Goal: Task Accomplishment & Management: Manage account settings

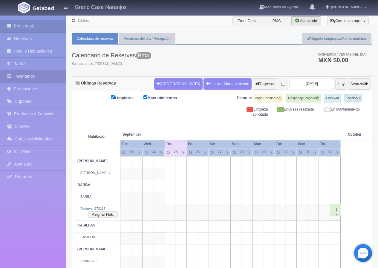
click at [42, 77] on link "Inventarios" at bounding box center [33, 76] width 66 height 12
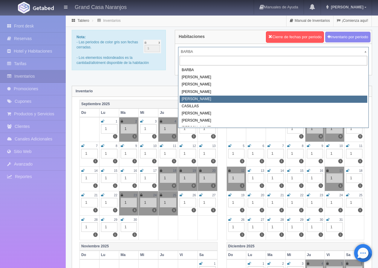
select select "2064"
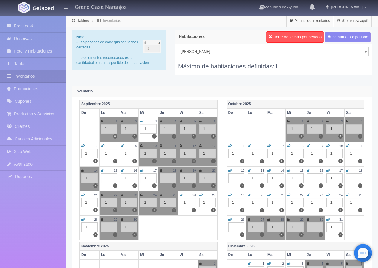
click at [308, 145] on icon at bounding box center [308, 146] width 3 height 4
click at [328, 146] on icon at bounding box center [328, 146] width 3 height 4
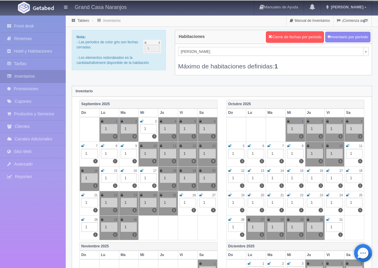
click at [347, 147] on icon at bounding box center [347, 146] width 3 height 4
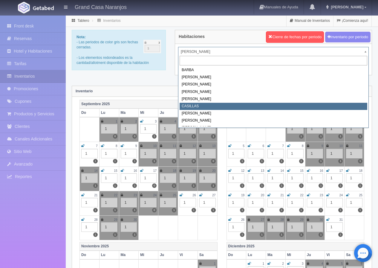
select select "2065"
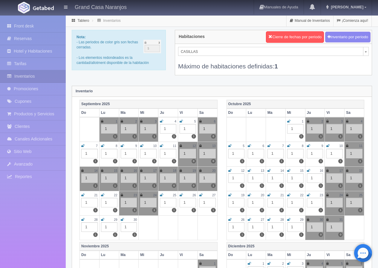
click at [310, 146] on icon at bounding box center [308, 146] width 3 height 4
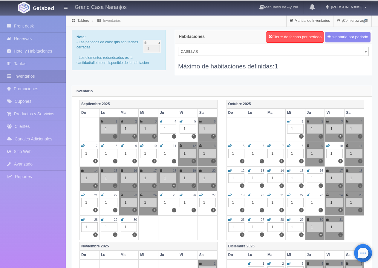
click at [329, 146] on icon at bounding box center [328, 146] width 3 height 4
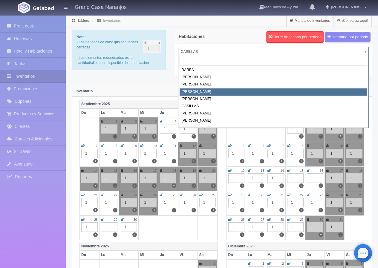
select select "2063"
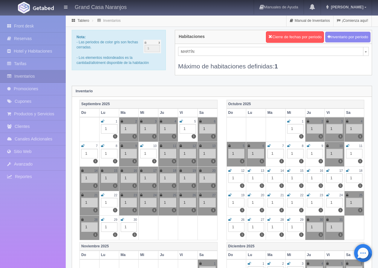
click at [348, 146] on icon at bounding box center [347, 146] width 3 height 4
click at [208, 83] on div "Habitaciones Cierre de fechas por periodo Inventario por periodo MARTÍN BARBA N…" at bounding box center [273, 56] width 206 height 53
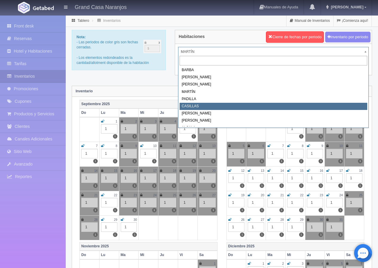
select select "2065"
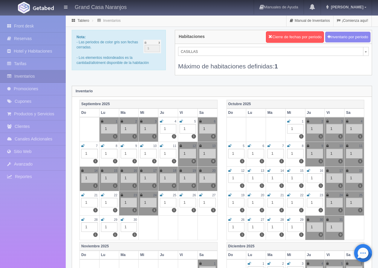
click at [162, 195] on icon at bounding box center [161, 196] width 3 height 4
